Goal: Contribute content: Add original content to the website for others to see

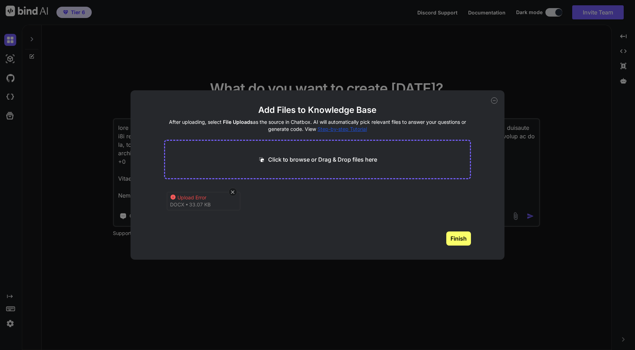
scroll to position [2998, 0]
click at [235, 190] on icon at bounding box center [233, 192] width 6 height 6
type textarea "x"
click at [267, 163] on div "Click to browse or Drag & Drop files here" at bounding box center [317, 159] width 119 height 8
click at [482, 81] on div "Add Files to Knowledge Base After uploading, select File Uploads as the source …" at bounding box center [317, 175] width 635 height 350
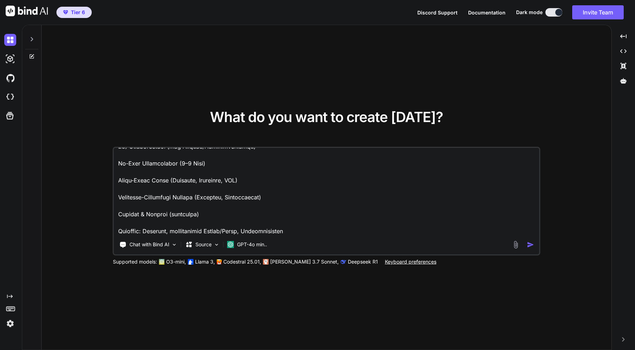
click at [326, 196] on textarea at bounding box center [326, 191] width 425 height 87
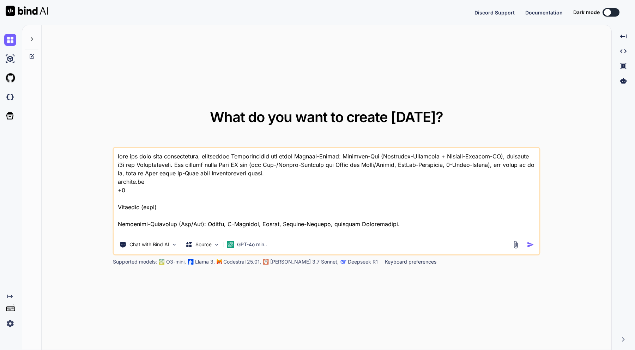
click at [516, 242] on img at bounding box center [516, 245] width 8 height 8
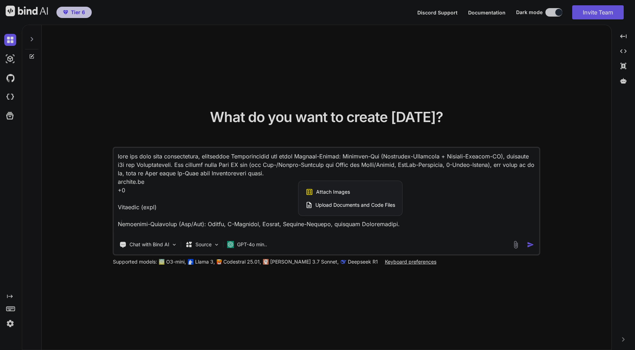
click at [344, 206] on span "Upload Documents and Code Files" at bounding box center [355, 204] width 80 height 7
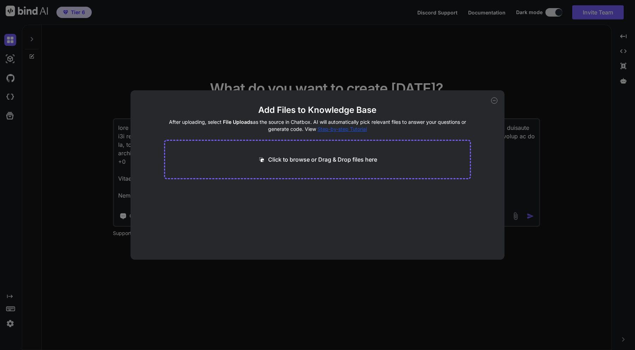
type textarea "x"
click at [313, 161] on p "Click to browse or Drag & Drop files here" at bounding box center [322, 159] width 109 height 8
type input "C:\fakepath\Kanzleisoftware.docx"
click at [461, 241] on button "Finish" at bounding box center [458, 238] width 25 height 14
click at [496, 100] on icon at bounding box center [494, 100] width 6 height 6
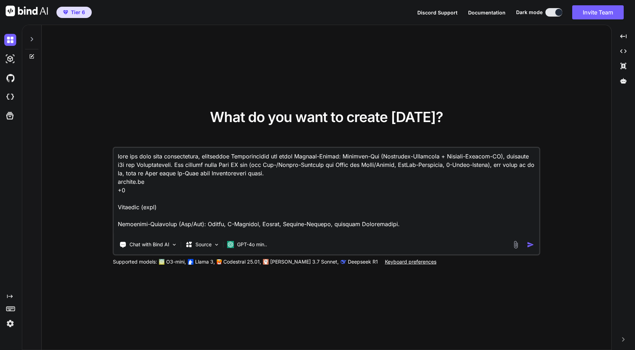
click at [529, 248] on div at bounding box center [524, 245] width 25 height 8
click at [531, 244] on img "button" at bounding box center [530, 244] width 7 height 7
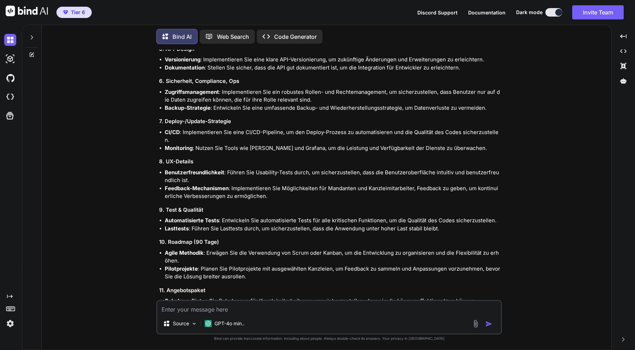
scroll to position [989, 0]
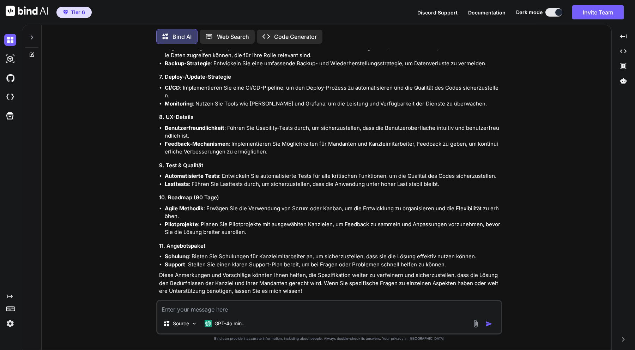
click at [490, 325] on img "button" at bounding box center [488, 323] width 7 height 7
click at [490, 323] on img "button" at bounding box center [488, 323] width 7 height 7
click at [416, 309] on textarea at bounding box center [329, 307] width 344 height 13
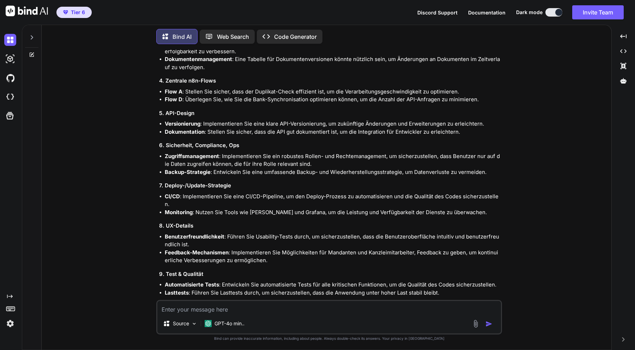
scroll to position [882, 0]
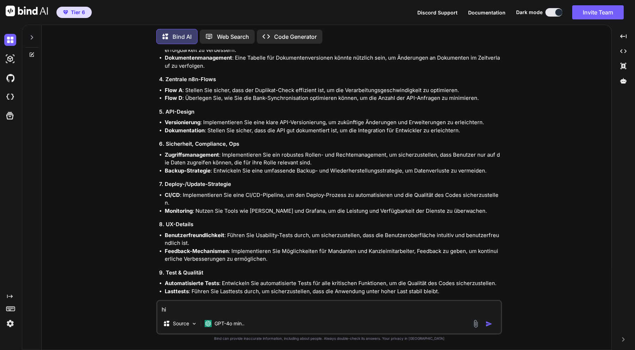
type textarea "h"
type textarea "anbei noch die datei mit allen unterdateien in einer worddatei zusammengeschrie…"
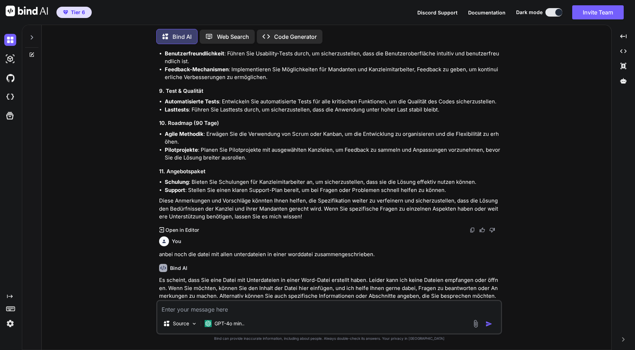
scroll to position [1068, 0]
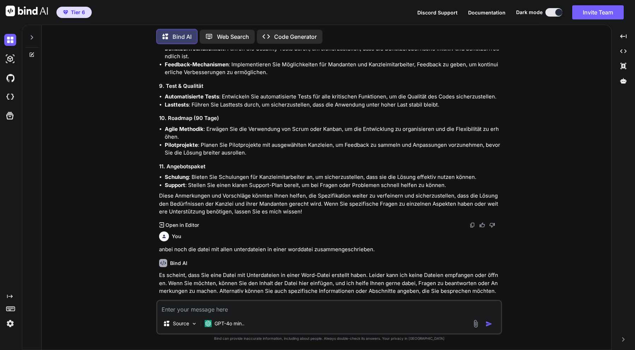
click at [411, 309] on textarea at bounding box center [329, 307] width 344 height 13
click at [477, 324] on img at bounding box center [476, 324] width 8 height 8
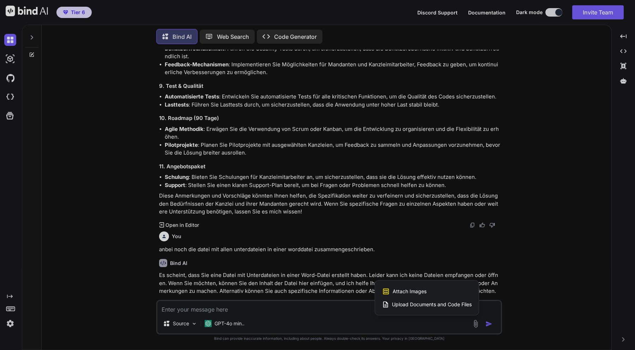
click at [443, 304] on span "Upload Documents and Code Files" at bounding box center [432, 304] width 80 height 7
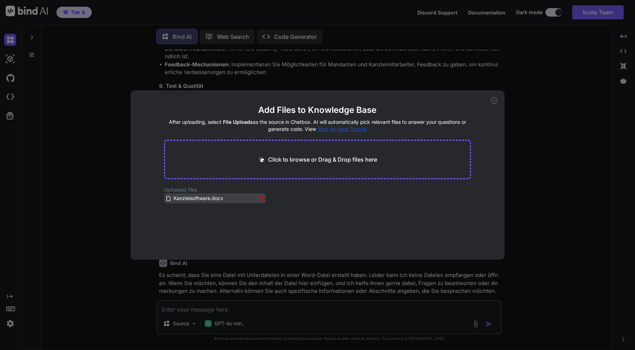
click at [192, 197] on span "Kanzleisoftware.docx" at bounding box center [198, 198] width 51 height 8
click at [498, 99] on div "Add Files to Knowledge Base After uploading, select File Uploads as the source …" at bounding box center [318, 174] width 374 height 169
click at [495, 100] on icon at bounding box center [494, 100] width 6 height 6
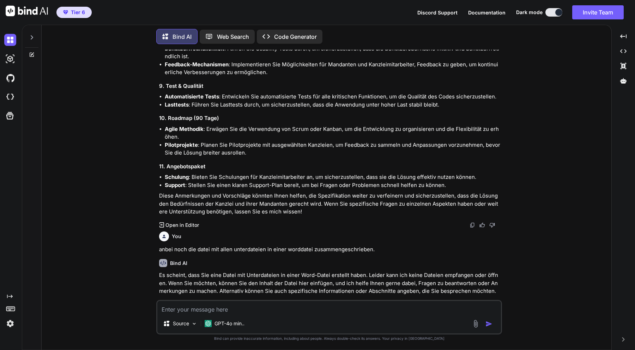
click at [372, 314] on div "Source GPT-4o min.." at bounding box center [329, 317] width 346 height 35
click at [378, 310] on textarea at bounding box center [329, 307] width 344 height 13
click at [262, 307] on textarea at bounding box center [329, 307] width 344 height 13
paste textarea "99_loremipsumdo # Si-Amet Consectetur – AD-Elitseddoe (t7i) + Utlaboree Dolor: …"
type textarea "99_loremipsumdo # Si-Amet Consectetur – AD-Elitseddoe (t7i) + Utlaboree Dolor: …"
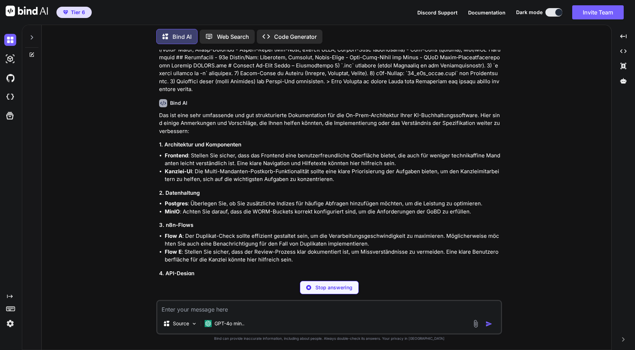
scroll to position [2547, 0]
